Goal: Task Accomplishment & Management: Use online tool/utility

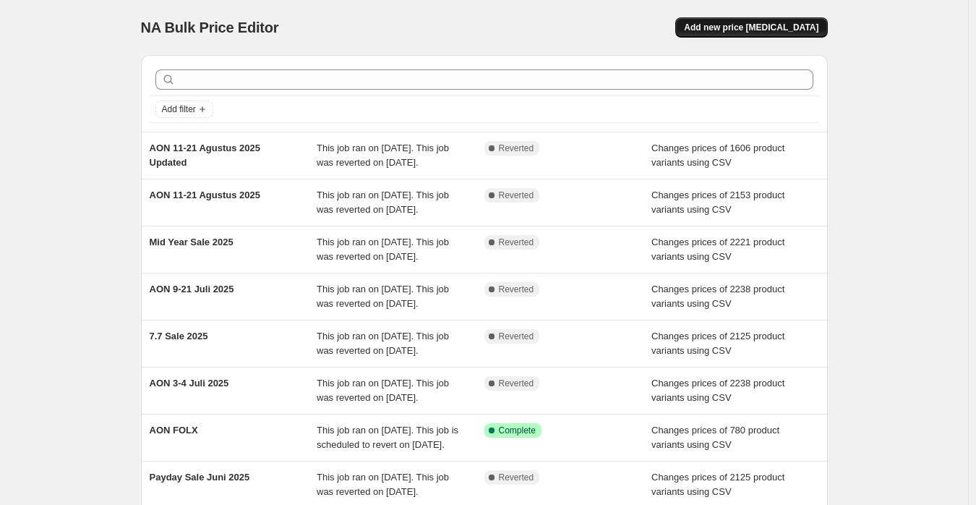
click at [757, 26] on span "Add new price [MEDICAL_DATA]" at bounding box center [751, 28] width 135 height 12
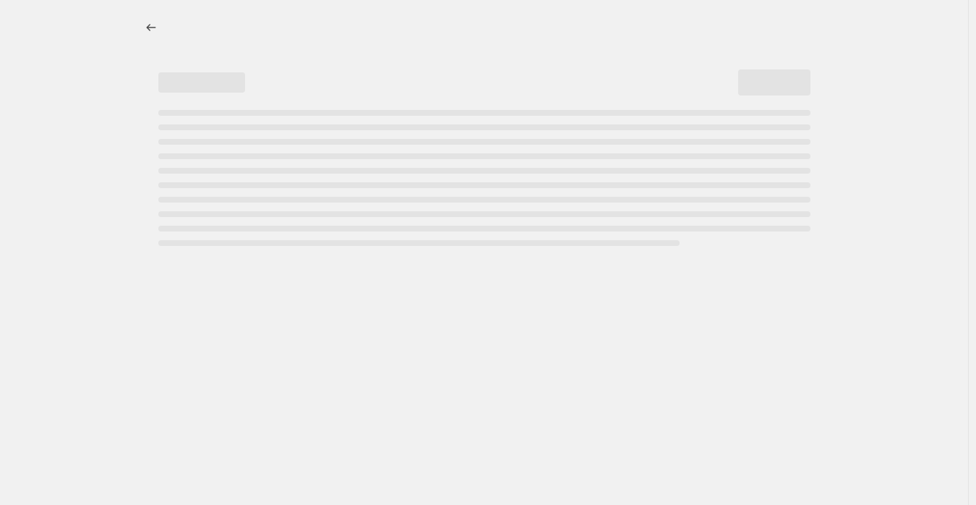
select select "percentage"
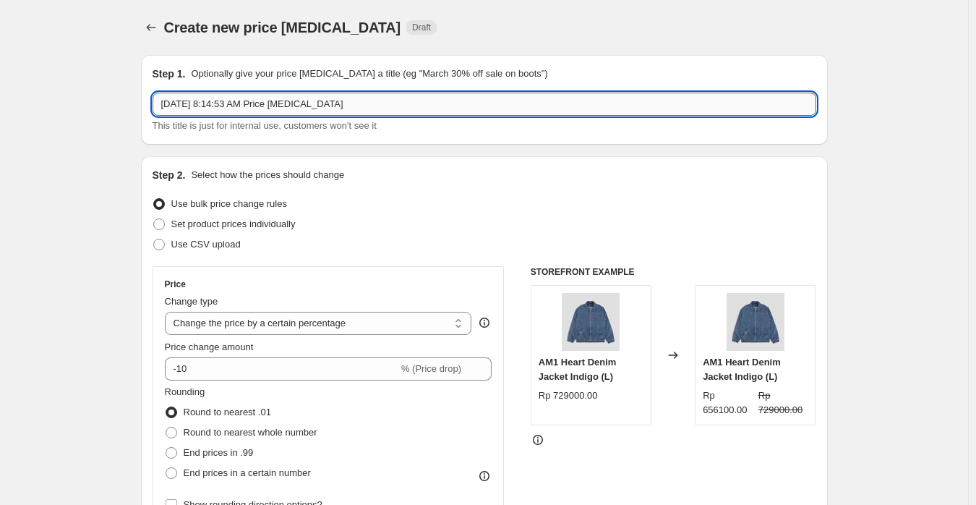
click at [301, 105] on input "[DATE] 8:14:53 AM Price [MEDICAL_DATA]" at bounding box center [485, 104] width 664 height 23
paste input "Payday Sale Agustus 2025"
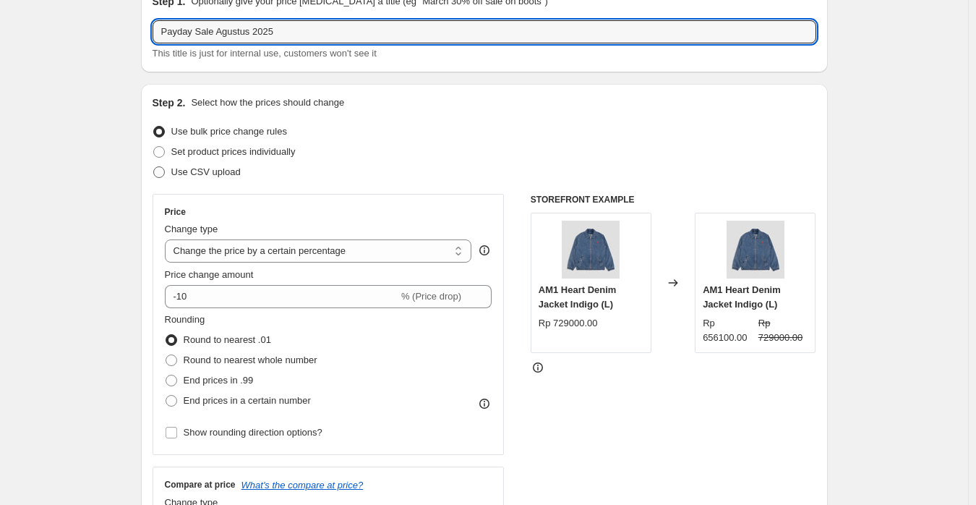
type input "Payday Sale Agustus 2025"
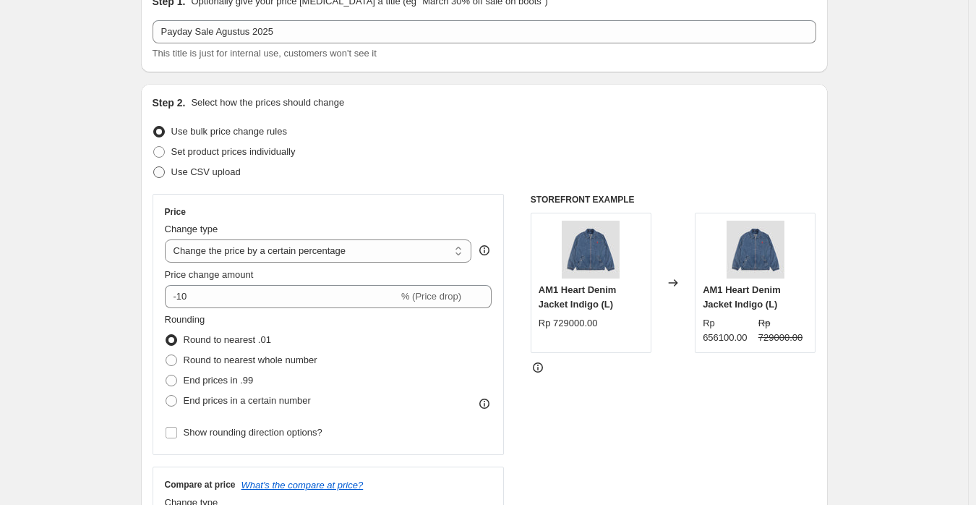
click at [214, 178] on span "Use CSV upload" at bounding box center [205, 172] width 69 height 14
click at [154, 167] on input "Use CSV upload" at bounding box center [153, 166] width 1 height 1
radio input "true"
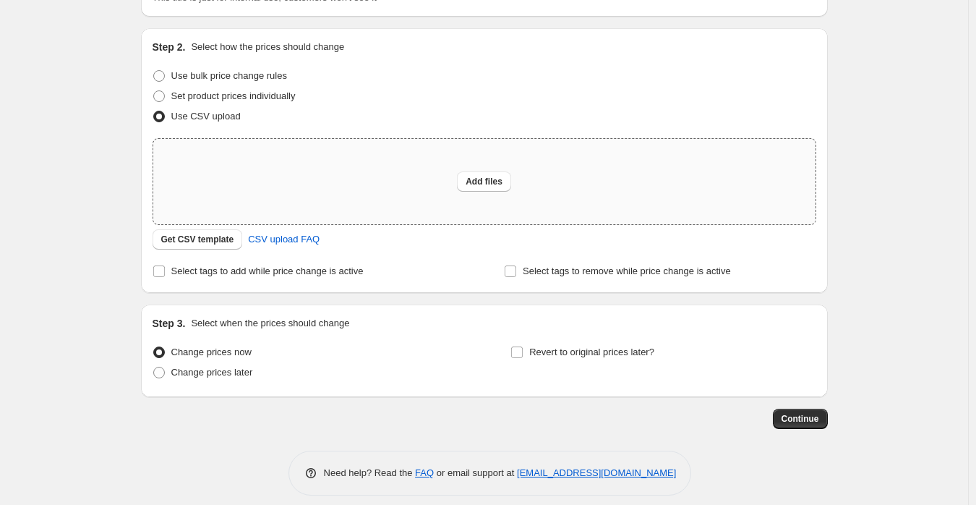
scroll to position [140, 0]
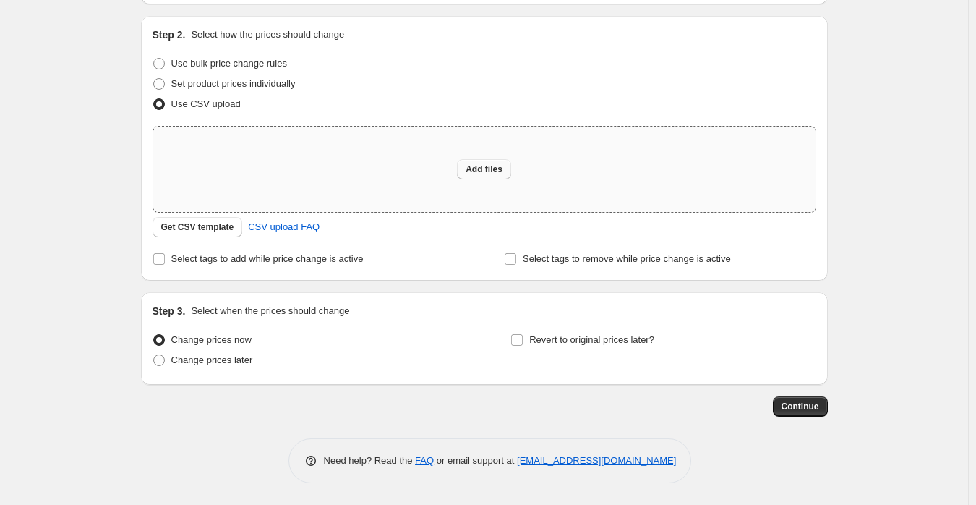
click at [503, 170] on span "Add files" at bounding box center [484, 169] width 37 height 12
type input "C:\fakepath\Dario Mega Sale 2025 (Shopify).csv"
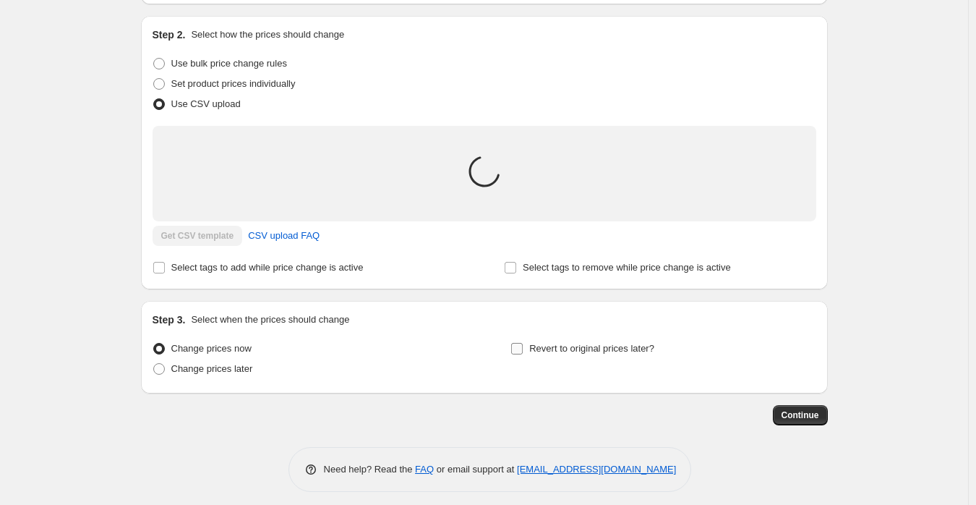
click at [574, 350] on span "Revert to original prices later?" at bounding box center [591, 348] width 125 height 11
click at [523, 350] on input "Revert to original prices later?" at bounding box center [517, 349] width 12 height 12
checkbox input "true"
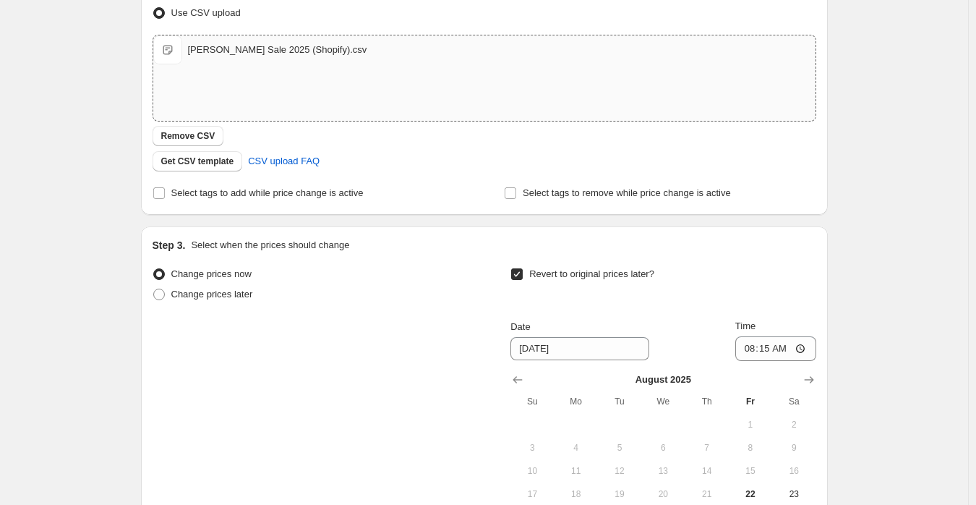
scroll to position [357, 0]
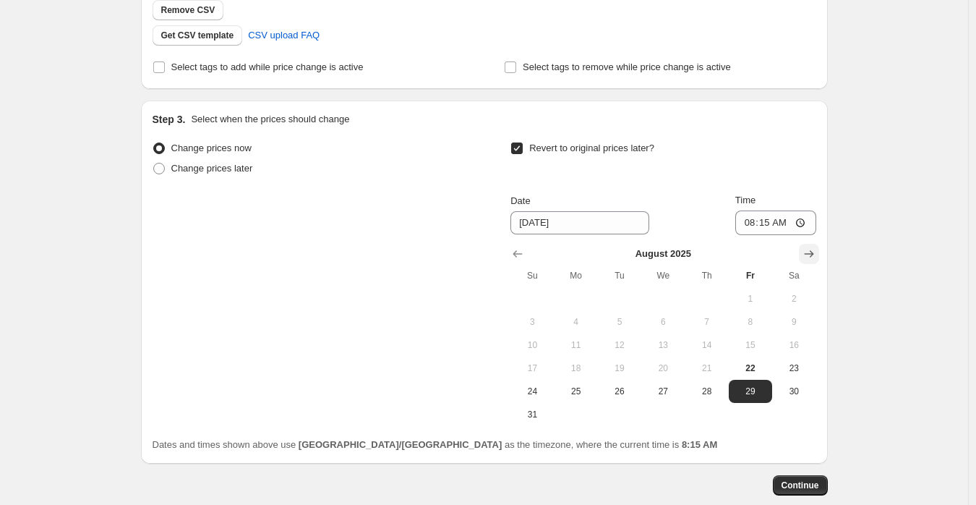
click at [814, 258] on icon "Show next month, September 2025" at bounding box center [809, 254] width 14 height 14
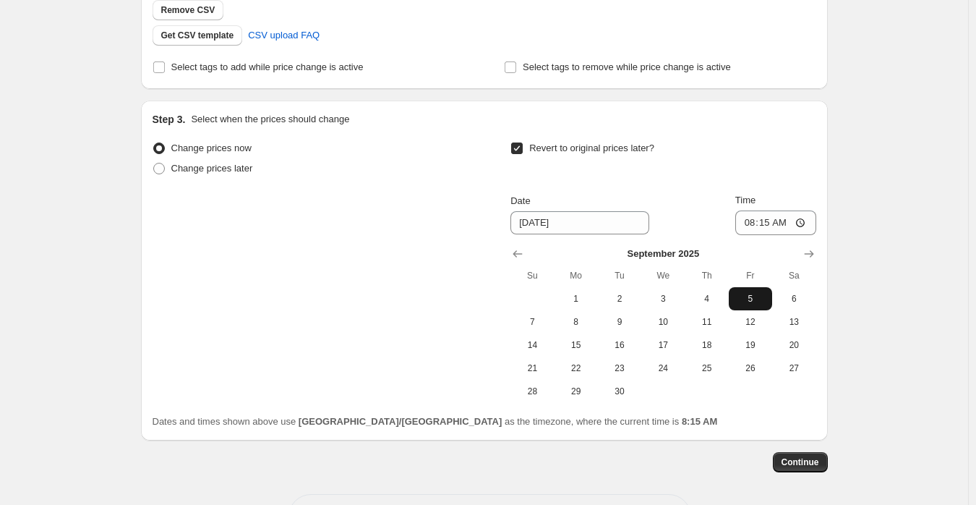
click at [751, 301] on span "5" at bounding box center [751, 299] width 32 height 12
type input "[DATE]"
click at [756, 222] on input "08:15" at bounding box center [776, 222] width 81 height 25
type input "23:59"
click at [900, 179] on div "Create new price [MEDICAL_DATA]. This page is ready Create new price [MEDICAL_D…" at bounding box center [484, 102] width 968 height 918
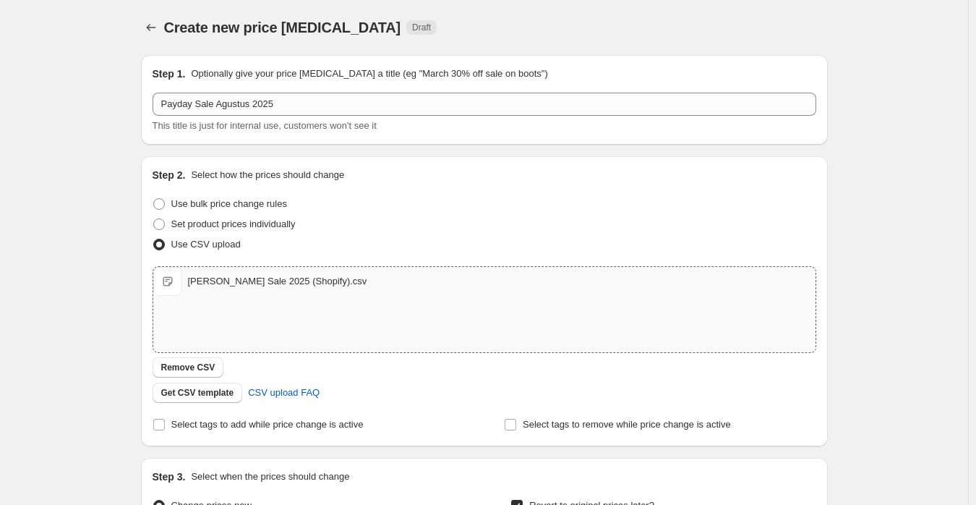
scroll to position [413, 0]
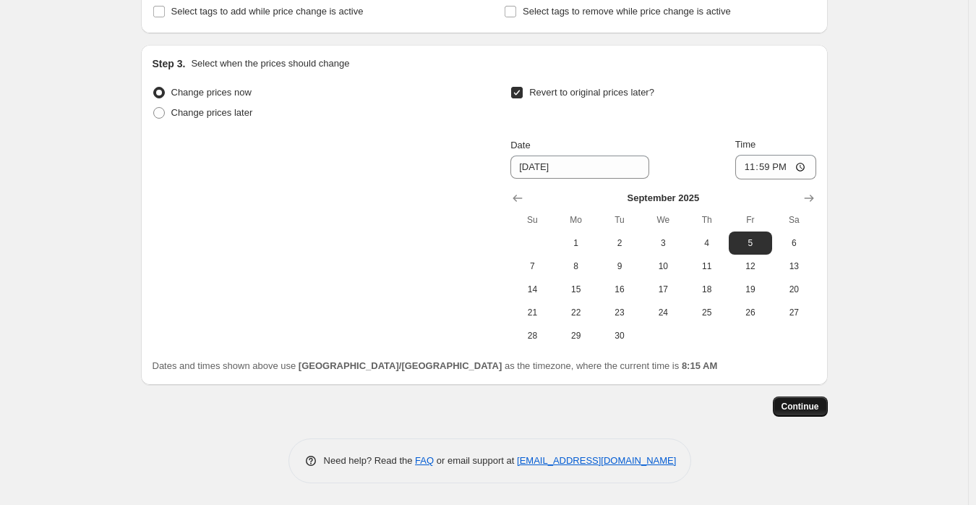
click at [818, 414] on button "Continue" at bounding box center [800, 406] width 55 height 20
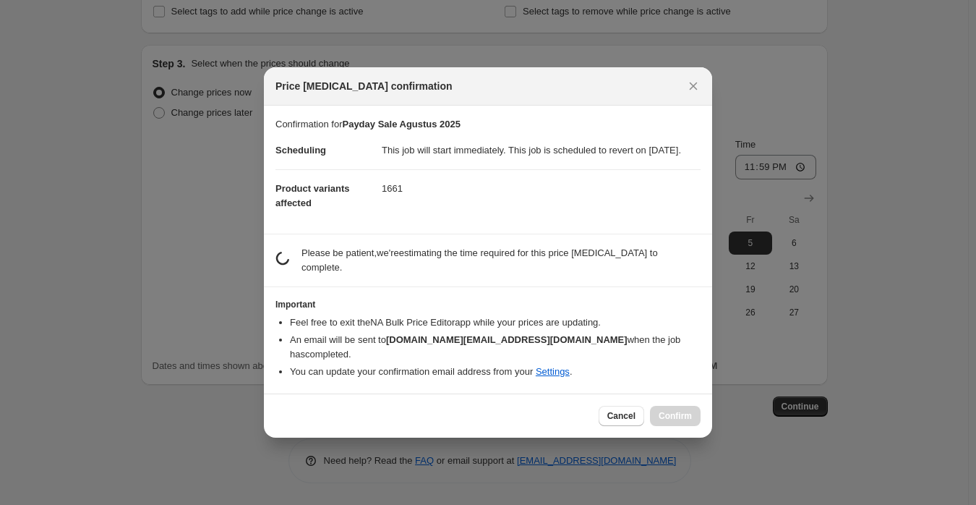
scroll to position [0, 0]
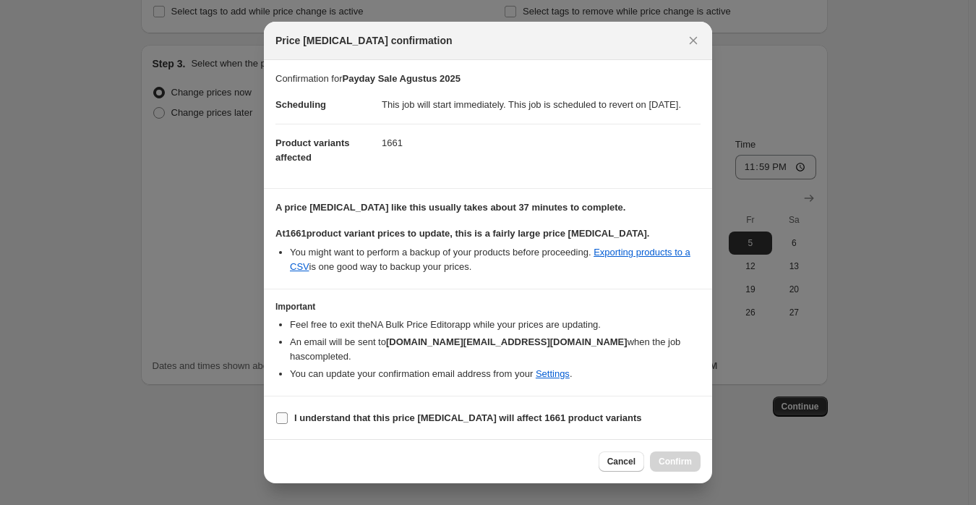
click at [406, 422] on b "I understand that this price [MEDICAL_DATA] will affect 1661 product variants" at bounding box center [468, 417] width 348 height 11
click at [288, 422] on input "I understand that this price [MEDICAL_DATA] will affect 1661 product variants" at bounding box center [282, 418] width 12 height 12
checkbox input "true"
click at [689, 470] on button "Confirm" at bounding box center [675, 461] width 51 height 20
